Goal: Task Accomplishment & Management: Manage account settings

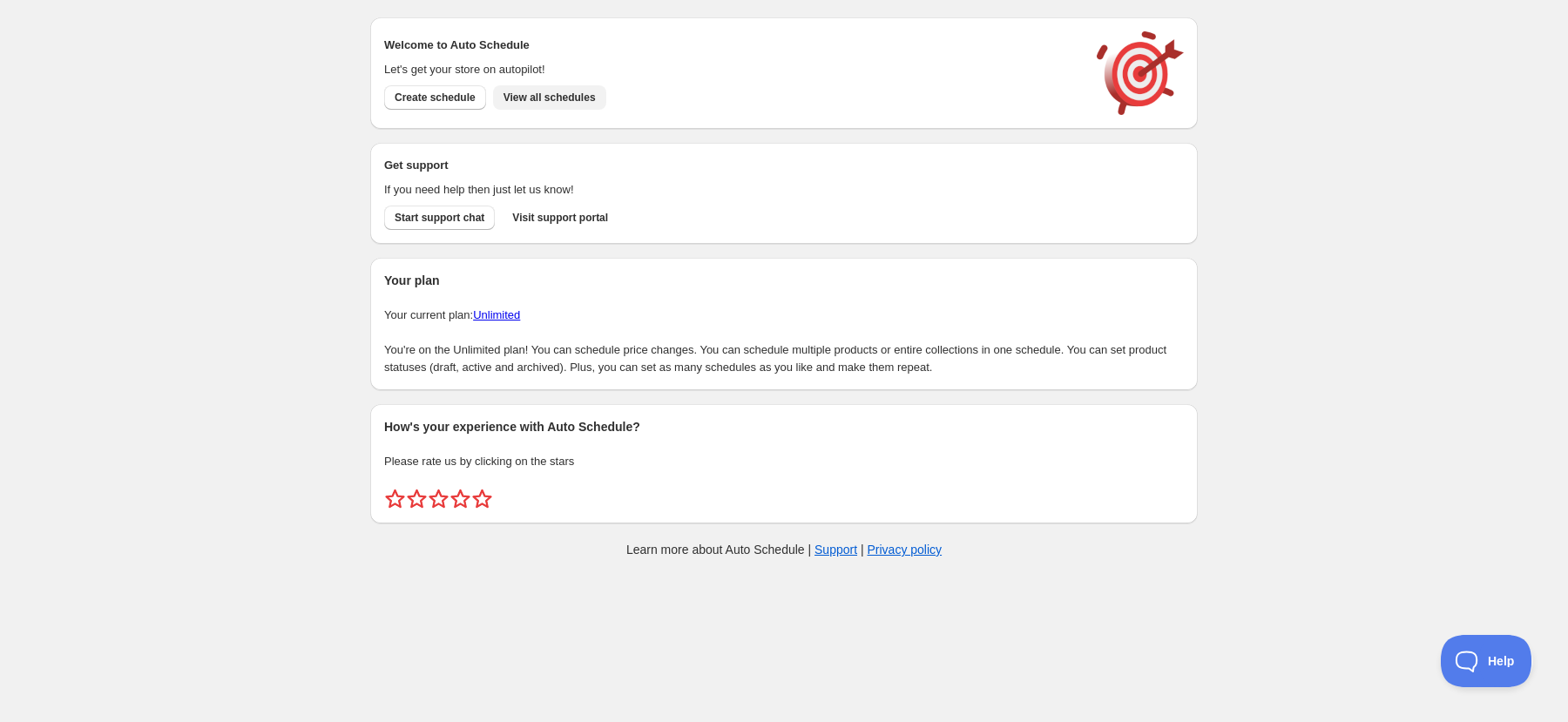
click at [575, 101] on span "View all schedules" at bounding box center [549, 98] width 92 height 14
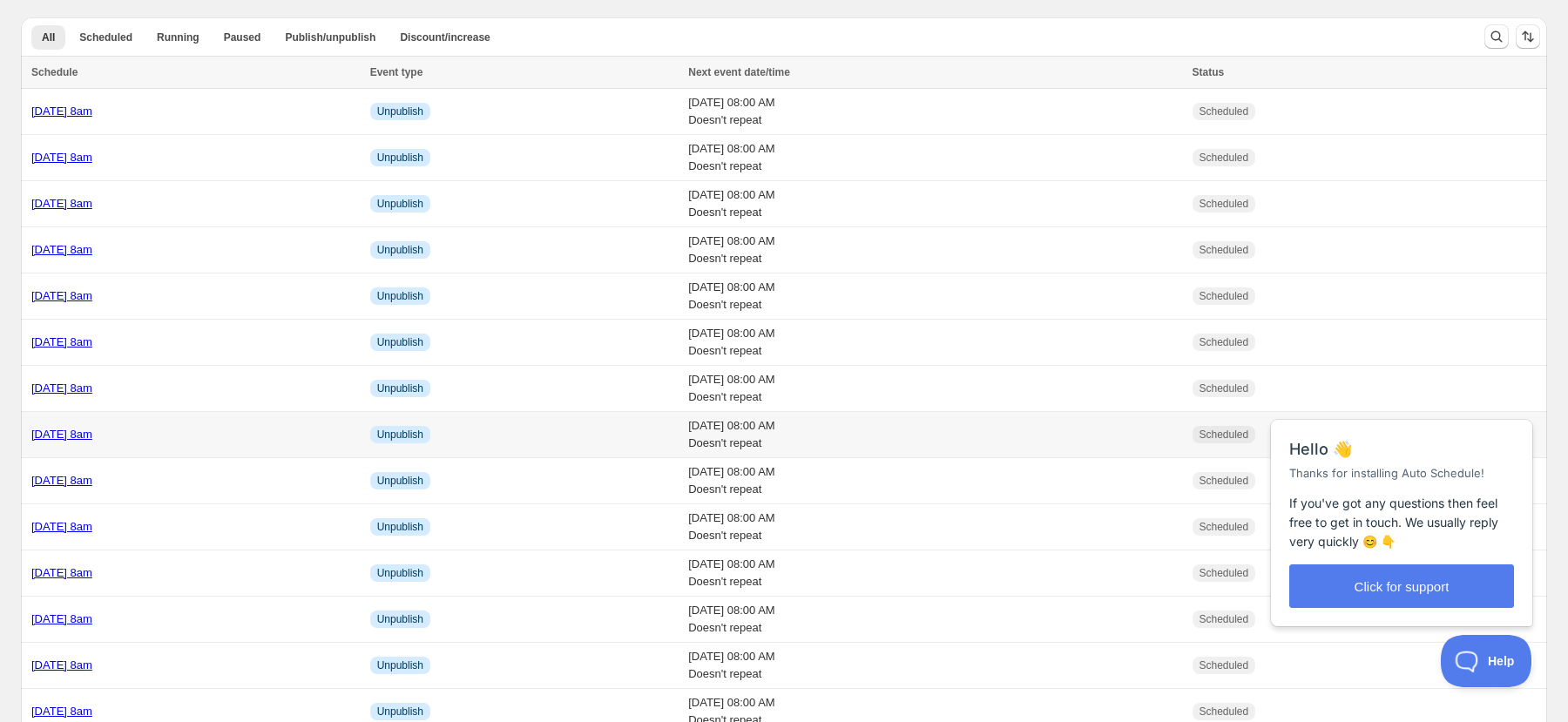
click at [92, 439] on link "[DATE] 8am" at bounding box center [62, 434] width 61 height 13
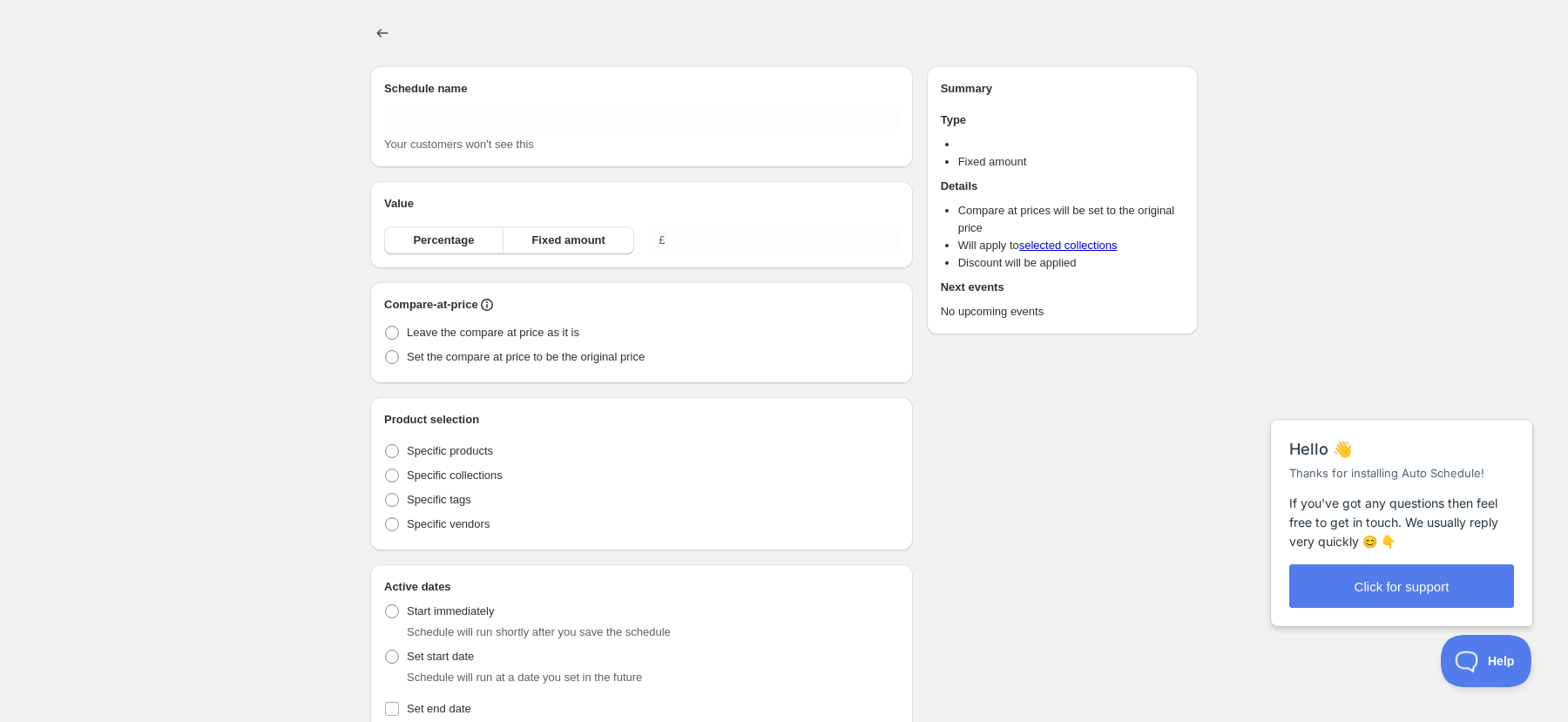
type input "[DATE] 8am"
radio input "true"
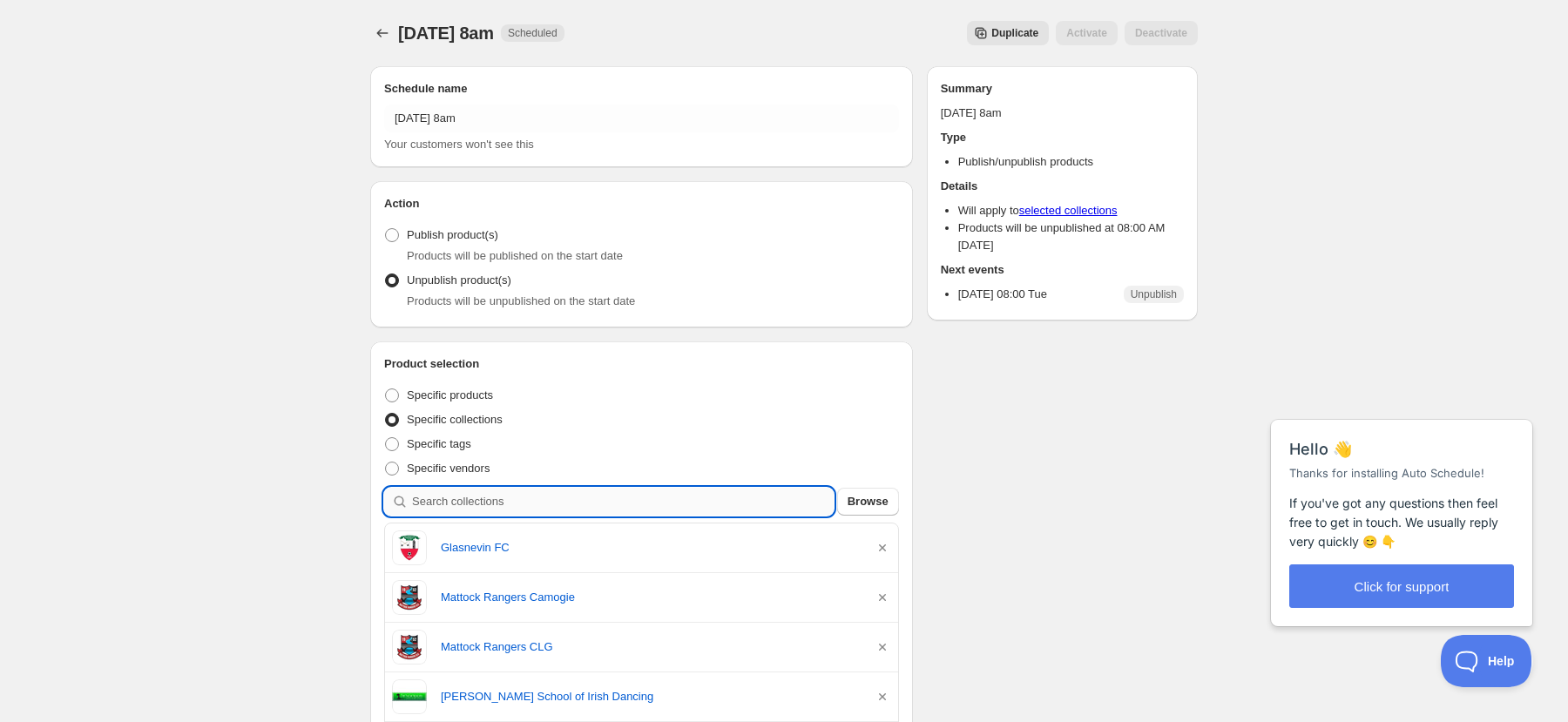
click at [721, 510] on input "search" at bounding box center [623, 501] width 421 height 28
type input "s"
